Goal: Task Accomplishment & Management: Manage account settings

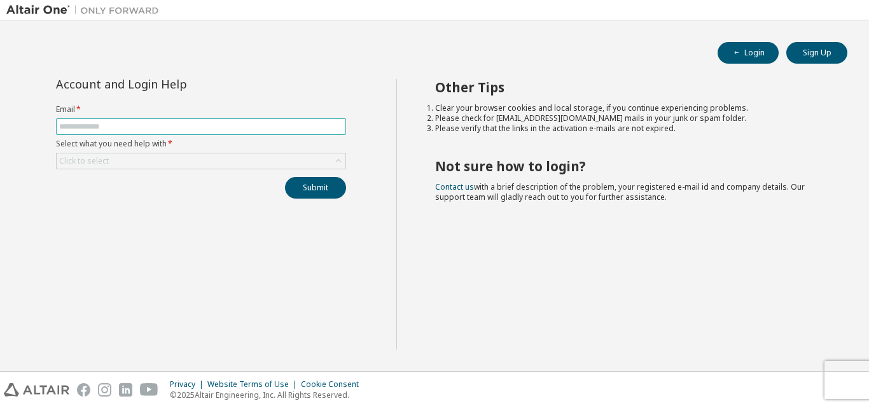
click at [148, 118] on span at bounding box center [201, 126] width 290 height 17
click at [153, 121] on span at bounding box center [201, 126] width 290 height 17
click at [190, 132] on span at bounding box center [201, 126] width 290 height 17
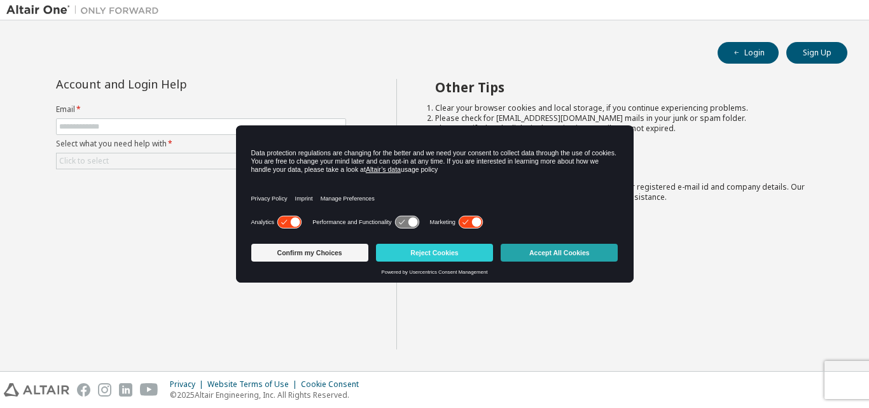
drag, startPoint x: 582, startPoint y: 249, endPoint x: 334, endPoint y: 171, distance: 260.0
click at [582, 248] on button "Accept All Cookies" at bounding box center [559, 253] width 117 height 18
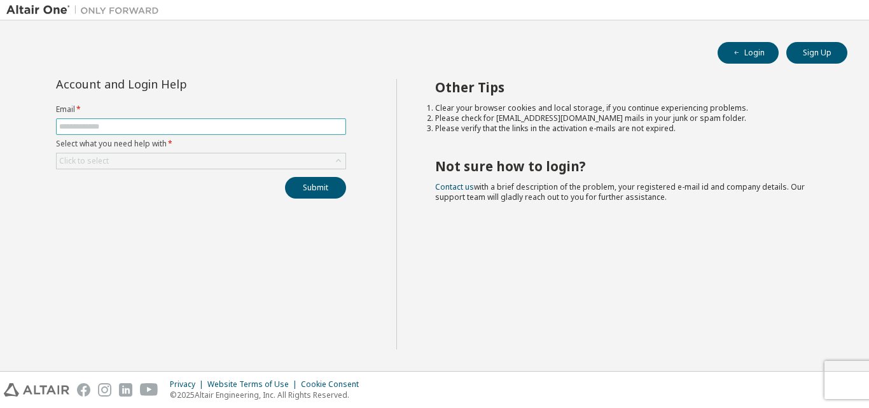
click at [269, 128] on input "text" at bounding box center [201, 127] width 284 height 10
type input "**********"
click at [230, 162] on div "Click to select" at bounding box center [201, 160] width 289 height 15
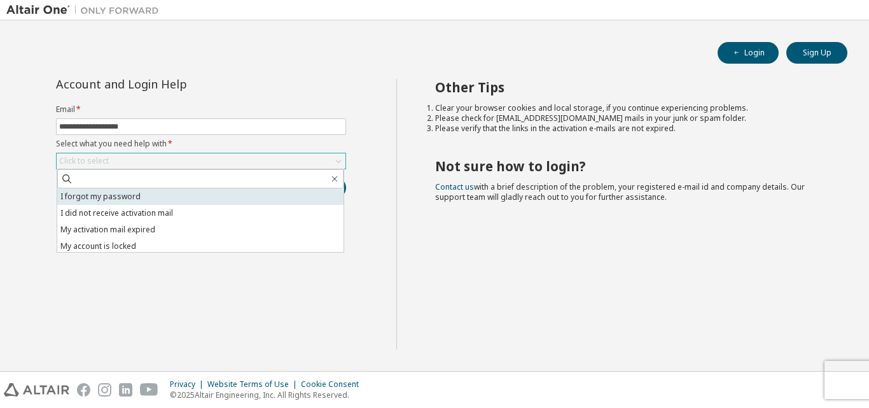
click at [179, 202] on li "I forgot my password" at bounding box center [200, 196] width 286 height 17
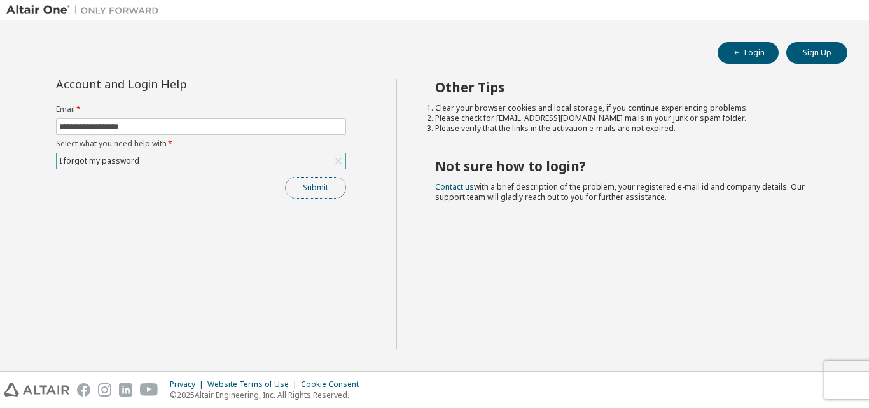
click at [310, 186] on button "Submit" at bounding box center [315, 188] width 61 height 22
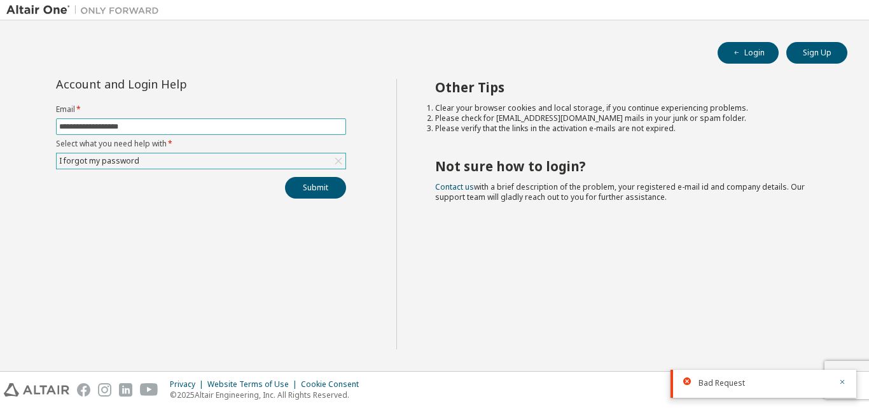
drag, startPoint x: 234, startPoint y: 145, endPoint x: 196, endPoint y: 127, distance: 42.1
click at [225, 143] on label "Select what you need help with *" at bounding box center [201, 144] width 290 height 10
drag, startPoint x: 188, startPoint y: 125, endPoint x: 0, endPoint y: 121, distance: 188.4
click at [0, 121] on div "**********" at bounding box center [434, 195] width 869 height 351
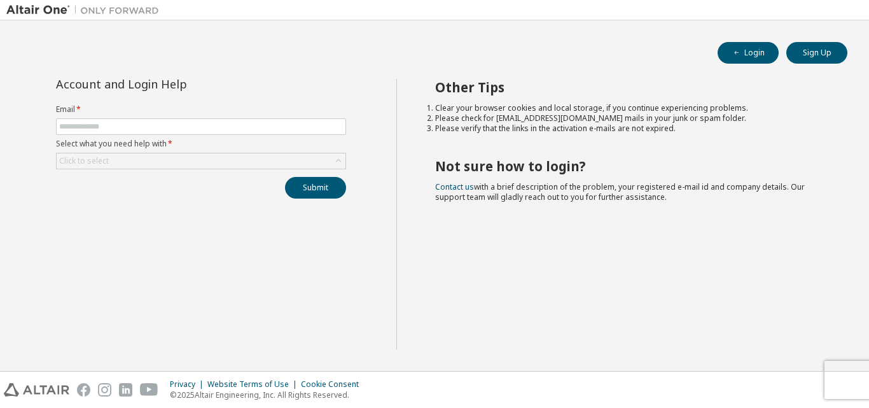
drag, startPoint x: 407, startPoint y: 78, endPoint x: 382, endPoint y: 83, distance: 24.7
click at [179, 131] on input "text" at bounding box center [201, 127] width 284 height 10
paste input "**********"
type input "**********"
click at [133, 169] on div "**********" at bounding box center [200, 139] width 305 height 120
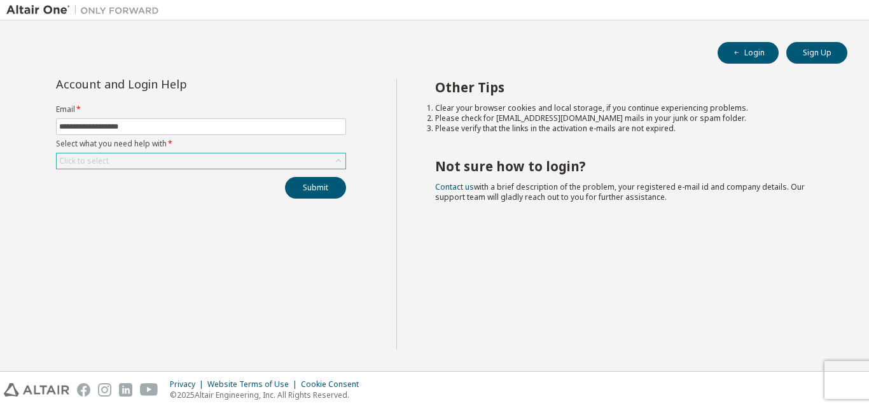
click at [132, 168] on div "Click to select" at bounding box center [201, 160] width 289 height 15
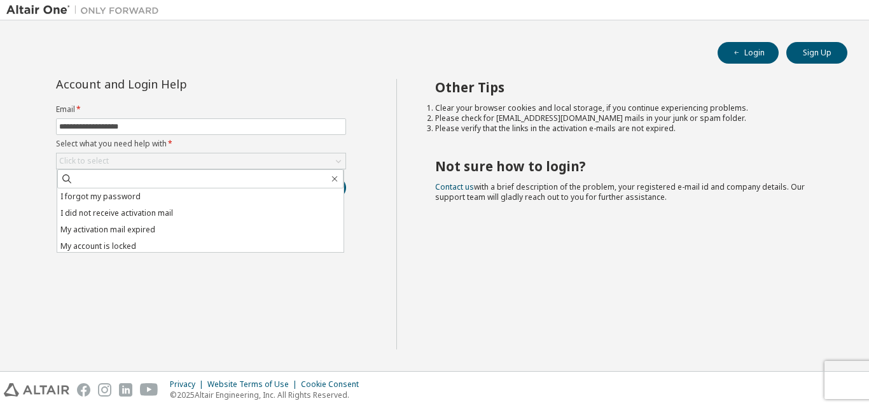
drag, startPoint x: 148, startPoint y: 193, endPoint x: 265, endPoint y: 199, distance: 117.2
click at [155, 197] on li "I forgot my password" at bounding box center [200, 196] width 286 height 17
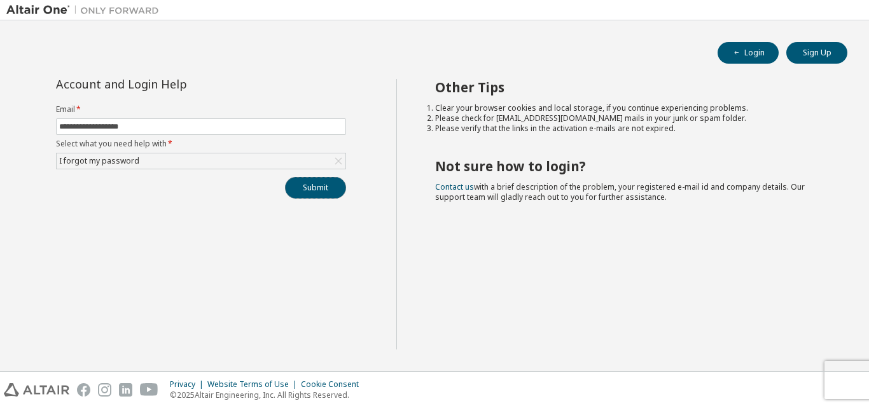
click at [340, 186] on button "Submit" at bounding box center [315, 188] width 61 height 22
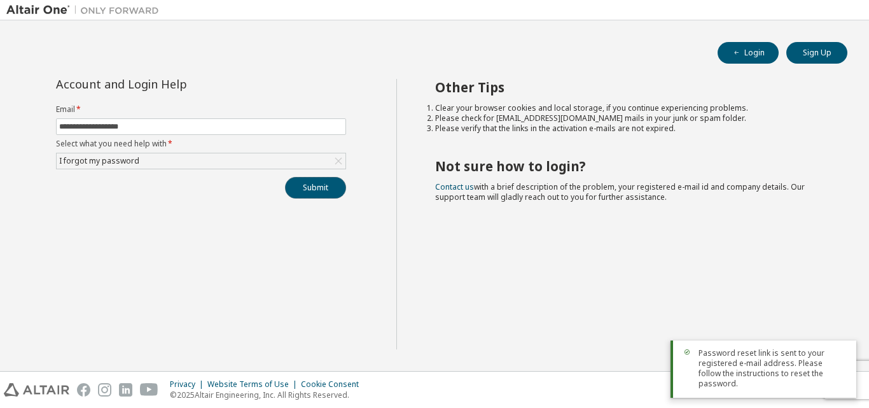
click at [323, 193] on button "Submit" at bounding box center [315, 188] width 61 height 22
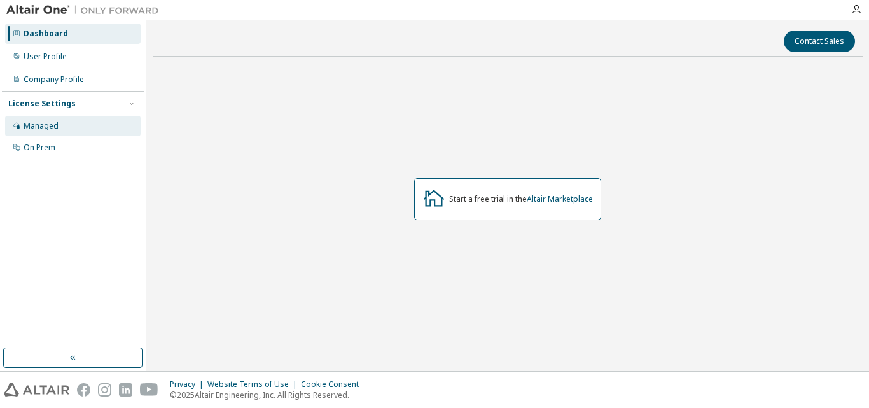
click at [88, 128] on div "Managed" at bounding box center [73, 126] width 136 height 20
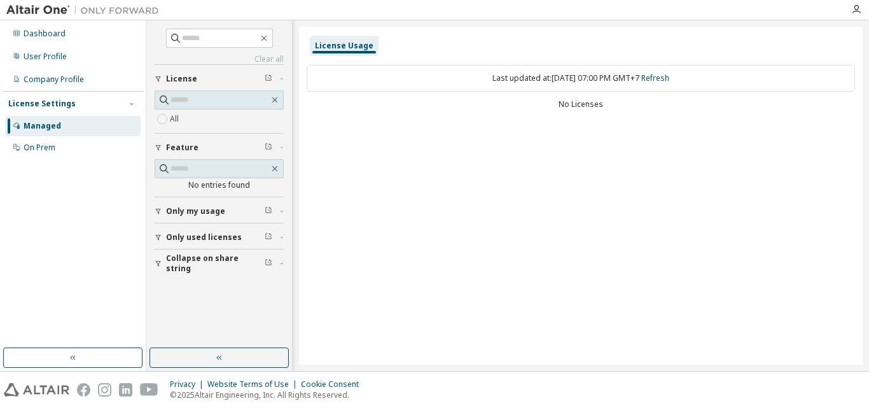
click at [532, 74] on div "Last updated at: Sun 2025-10-05 07:00 PM GMT+7 Refresh" at bounding box center [581, 78] width 549 height 27
click at [692, 72] on div "Last updated at: Sun 2025-10-05 07:00 PM GMT+7 Refresh" at bounding box center [581, 78] width 549 height 27
click at [669, 78] on link "Refresh" at bounding box center [655, 78] width 28 height 11
click at [478, 87] on div "Last updated at: Sun 2025-10-05 07:00 PM GMT+7 Refresh" at bounding box center [581, 78] width 549 height 27
click at [74, 81] on div "Company Profile" at bounding box center [54, 79] width 60 height 10
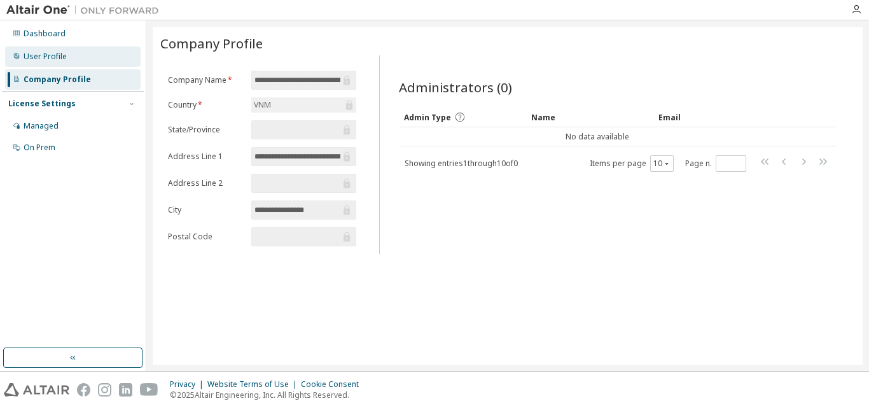
click at [81, 61] on div "User Profile" at bounding box center [73, 56] width 136 height 20
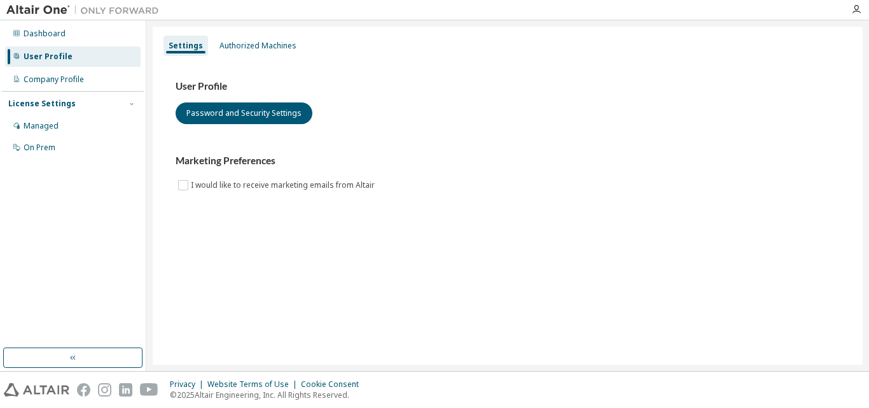
click at [278, 34] on div "Settings Authorized Machines User Profile Password and Security Settings Market…" at bounding box center [508, 196] width 710 height 338
click at [279, 41] on div "Authorized Machines" at bounding box center [258, 46] width 77 height 10
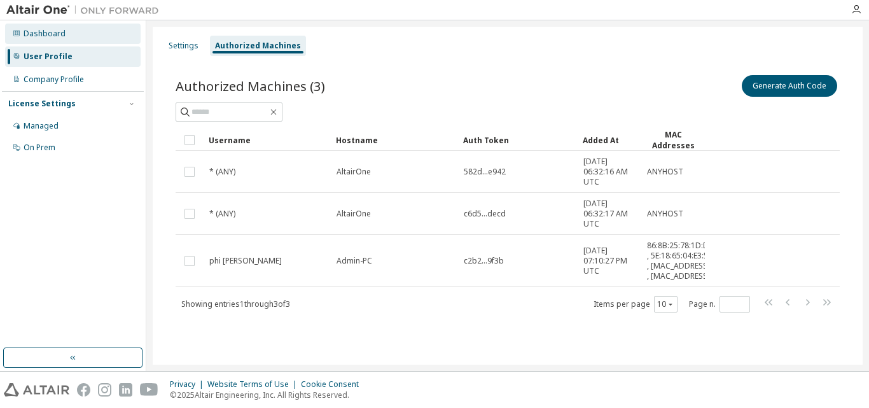
click at [87, 43] on div "Dashboard" at bounding box center [73, 34] width 136 height 20
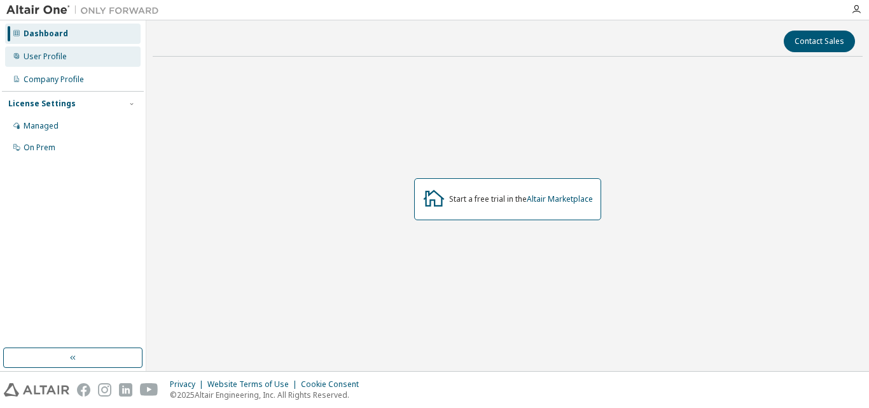
click at [81, 60] on div "User Profile" at bounding box center [73, 56] width 136 height 20
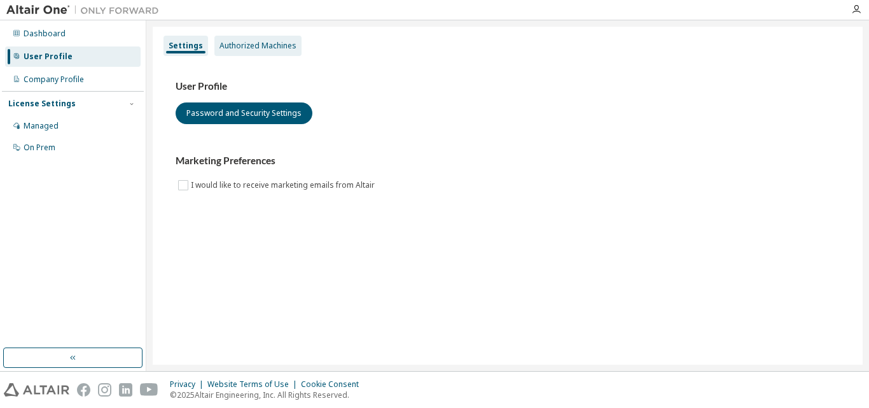
click at [241, 43] on div "Authorized Machines" at bounding box center [258, 46] width 77 height 10
